Goal: Navigation & Orientation: Find specific page/section

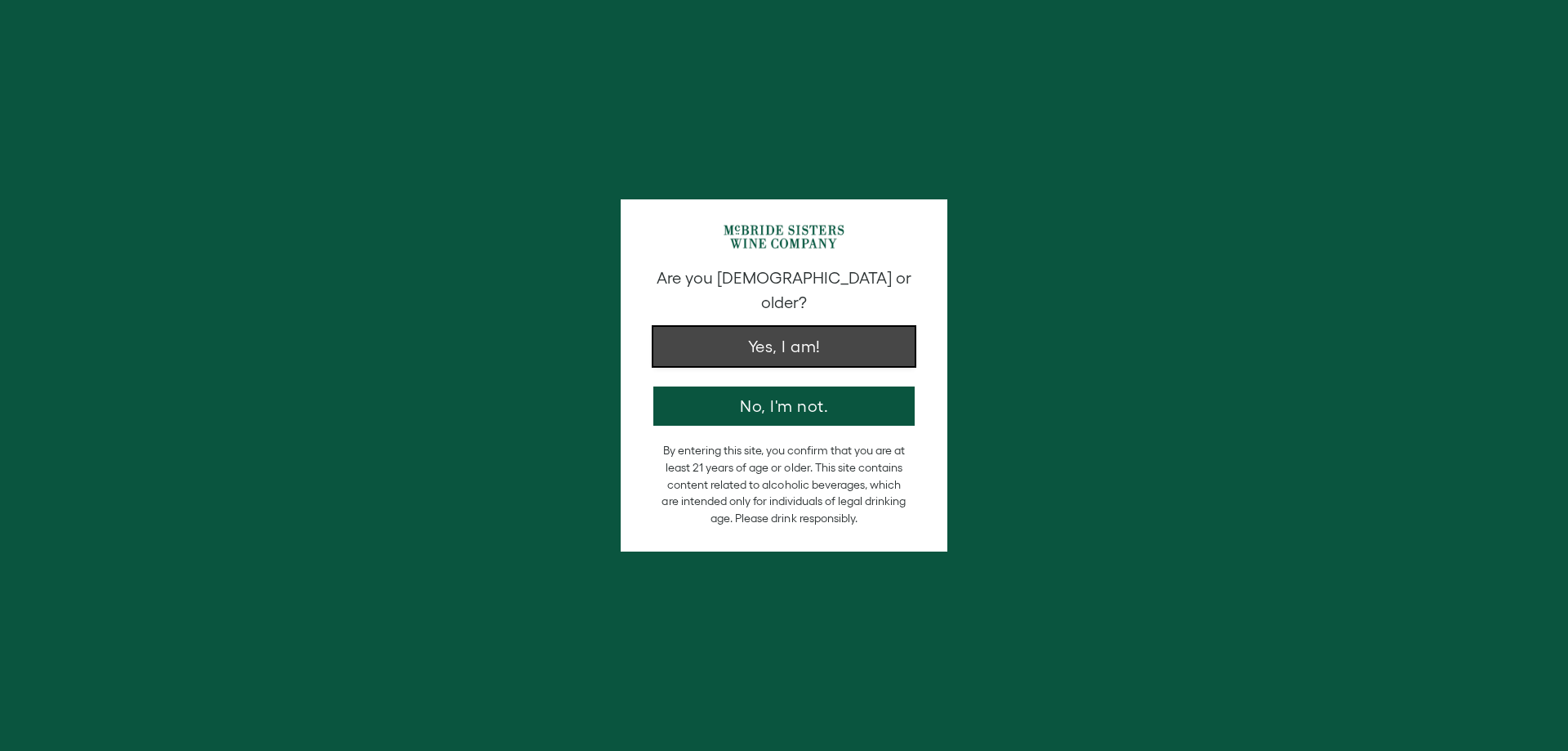
click at [775, 331] on button "Yes, I am!" at bounding box center [784, 346] width 262 height 39
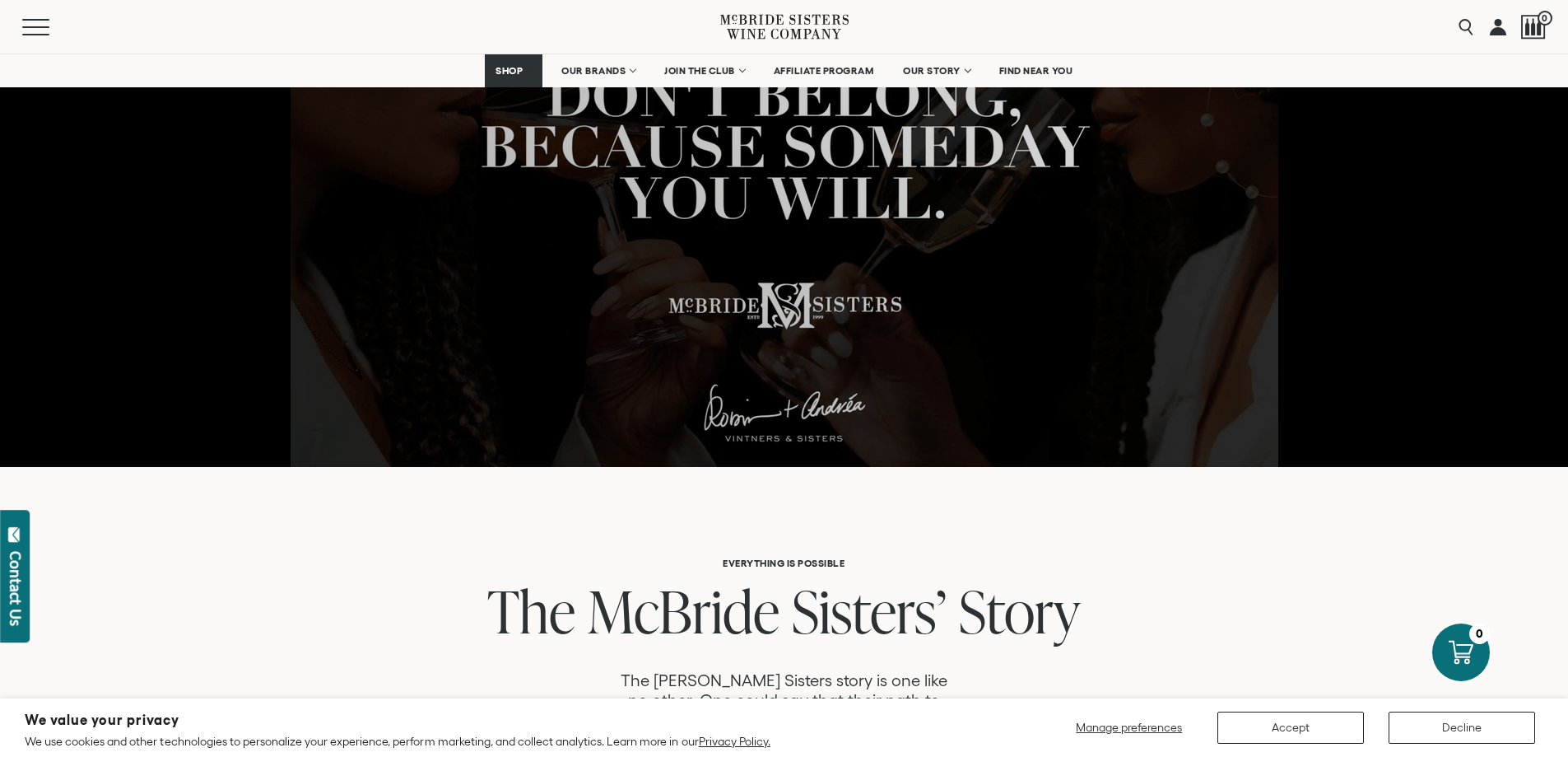
scroll to position [401, 0]
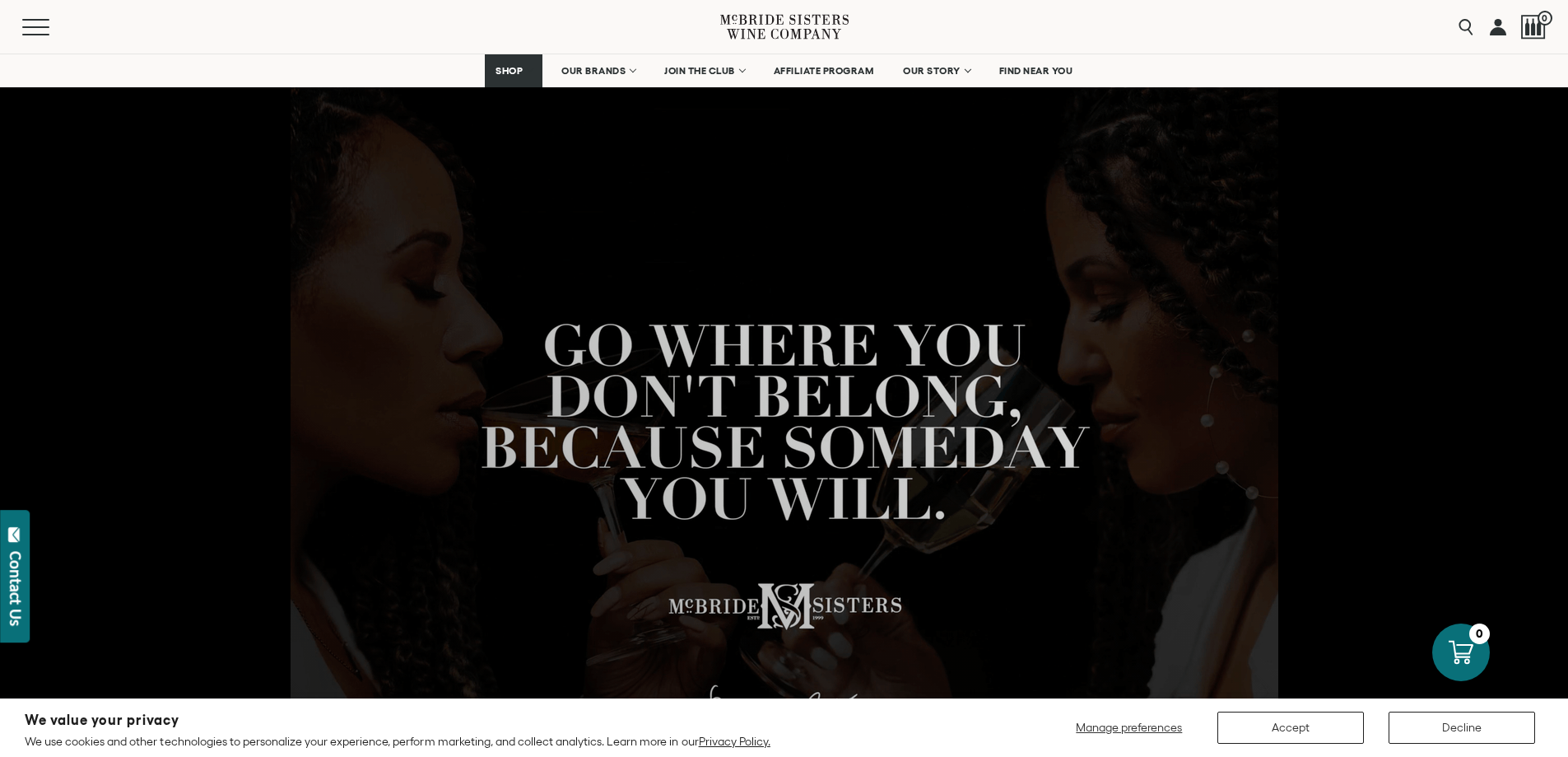
scroll to position [0, 0]
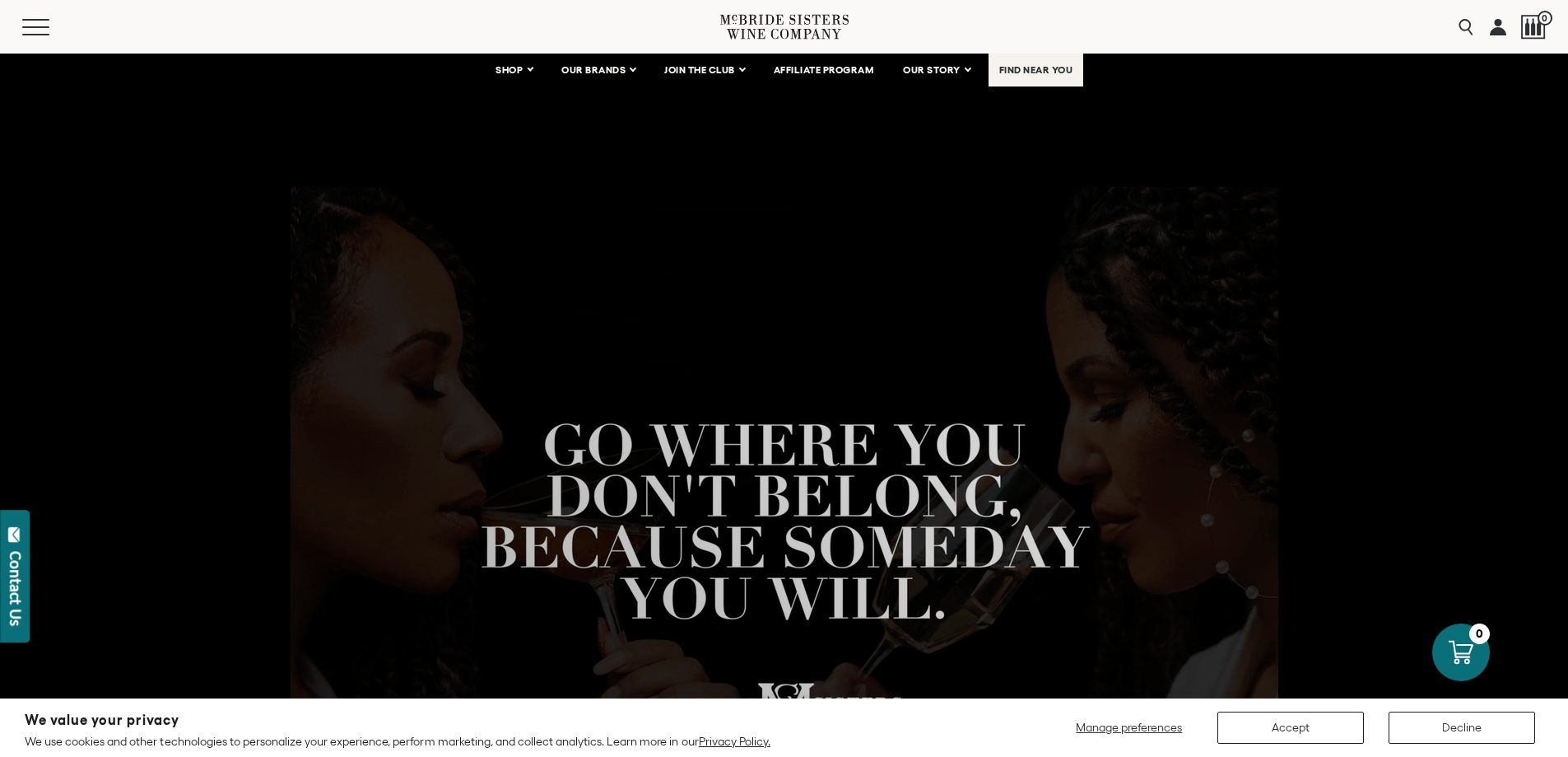
click at [1012, 65] on span "FIND NEAR YOU" at bounding box center [1036, 70] width 74 height 12
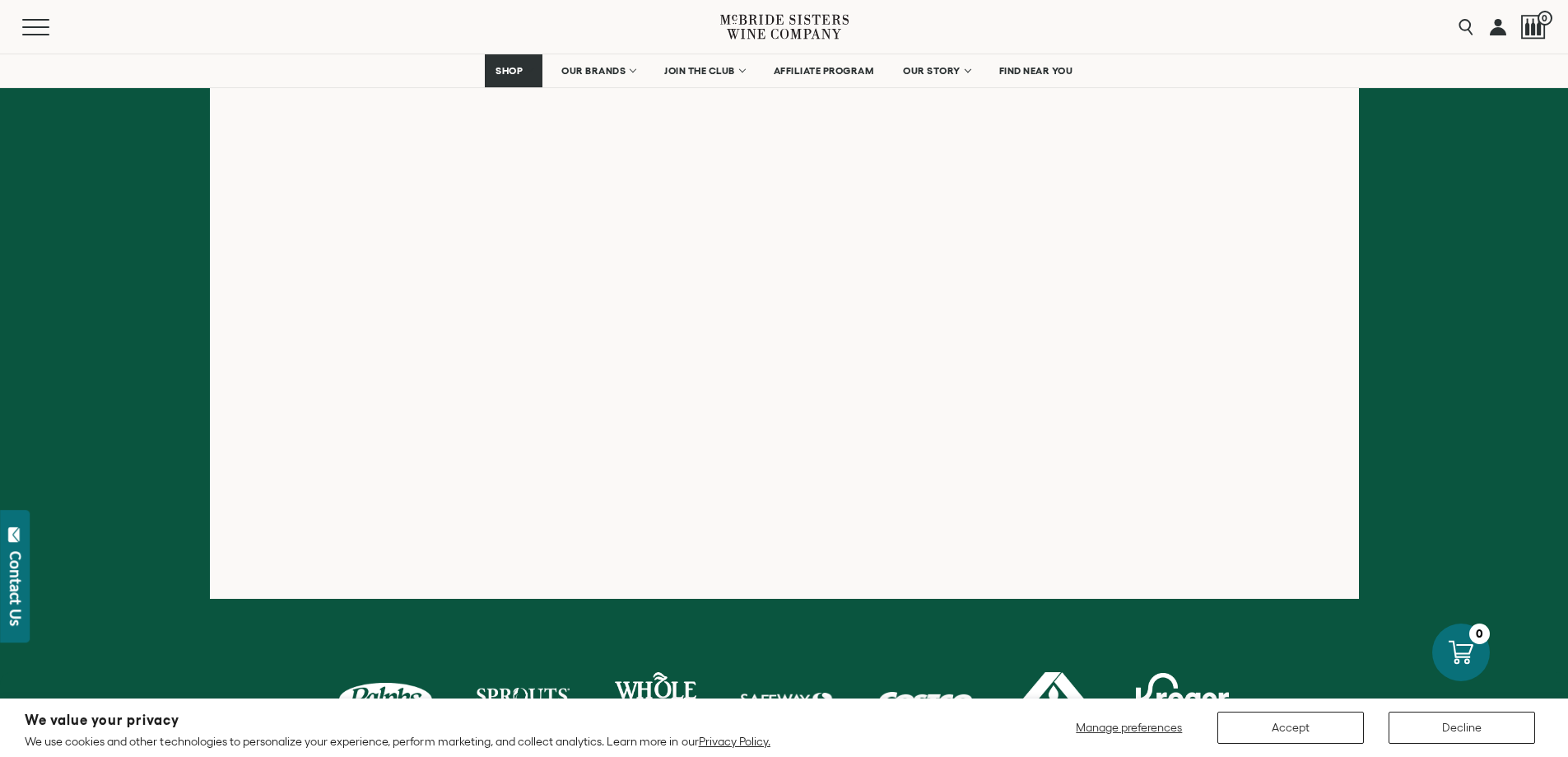
scroll to position [325, 0]
